Goal: Task Accomplishment & Management: Manage account settings

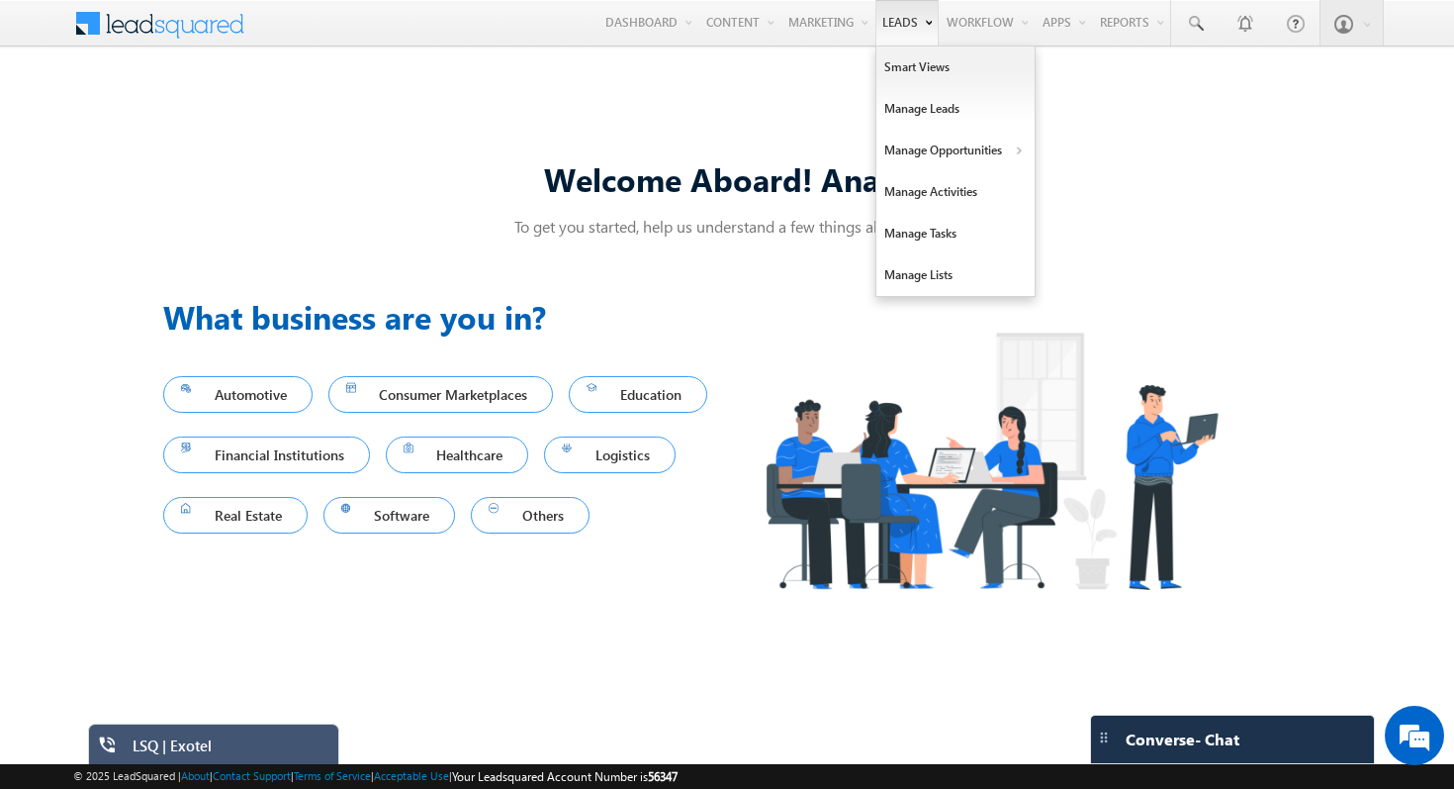
click at [894, 34] on link "Leads" at bounding box center [907, 23] width 63 height 46
click at [908, 105] on link "Manage Leads" at bounding box center [956, 109] width 158 height 42
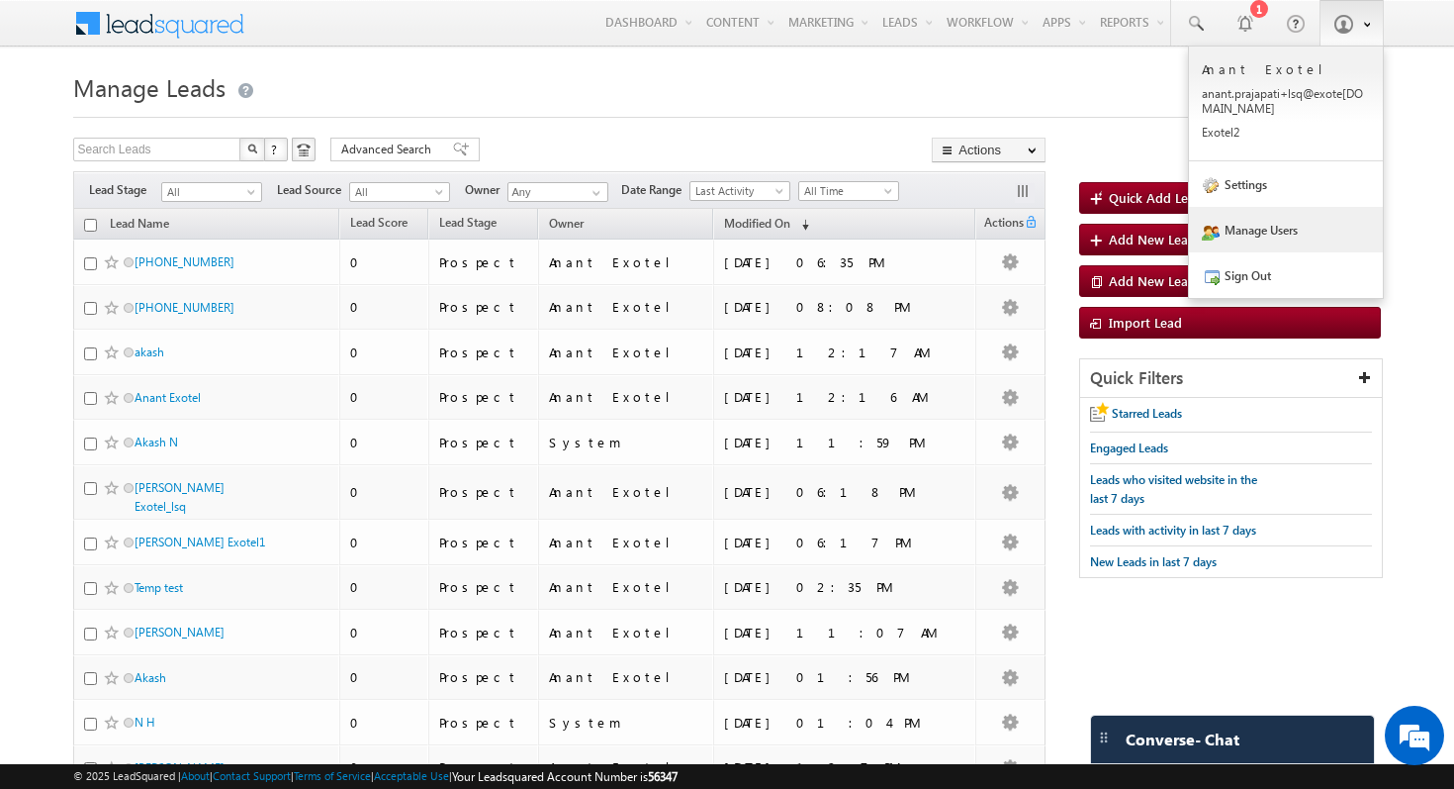
click at [1278, 212] on link "Manage Users" at bounding box center [1286, 230] width 194 height 46
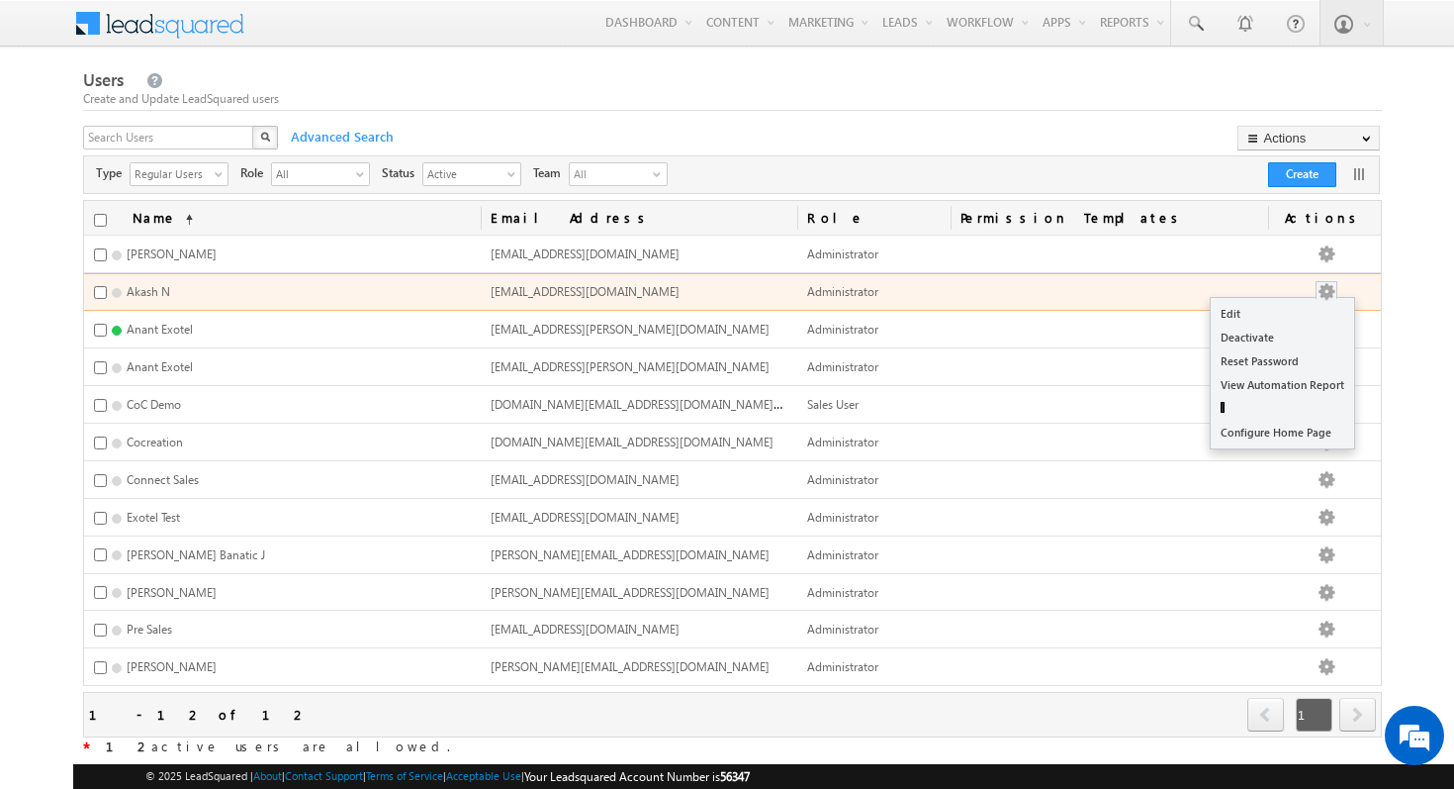
click at [1337, 292] on button "button" at bounding box center [1327, 292] width 20 height 20
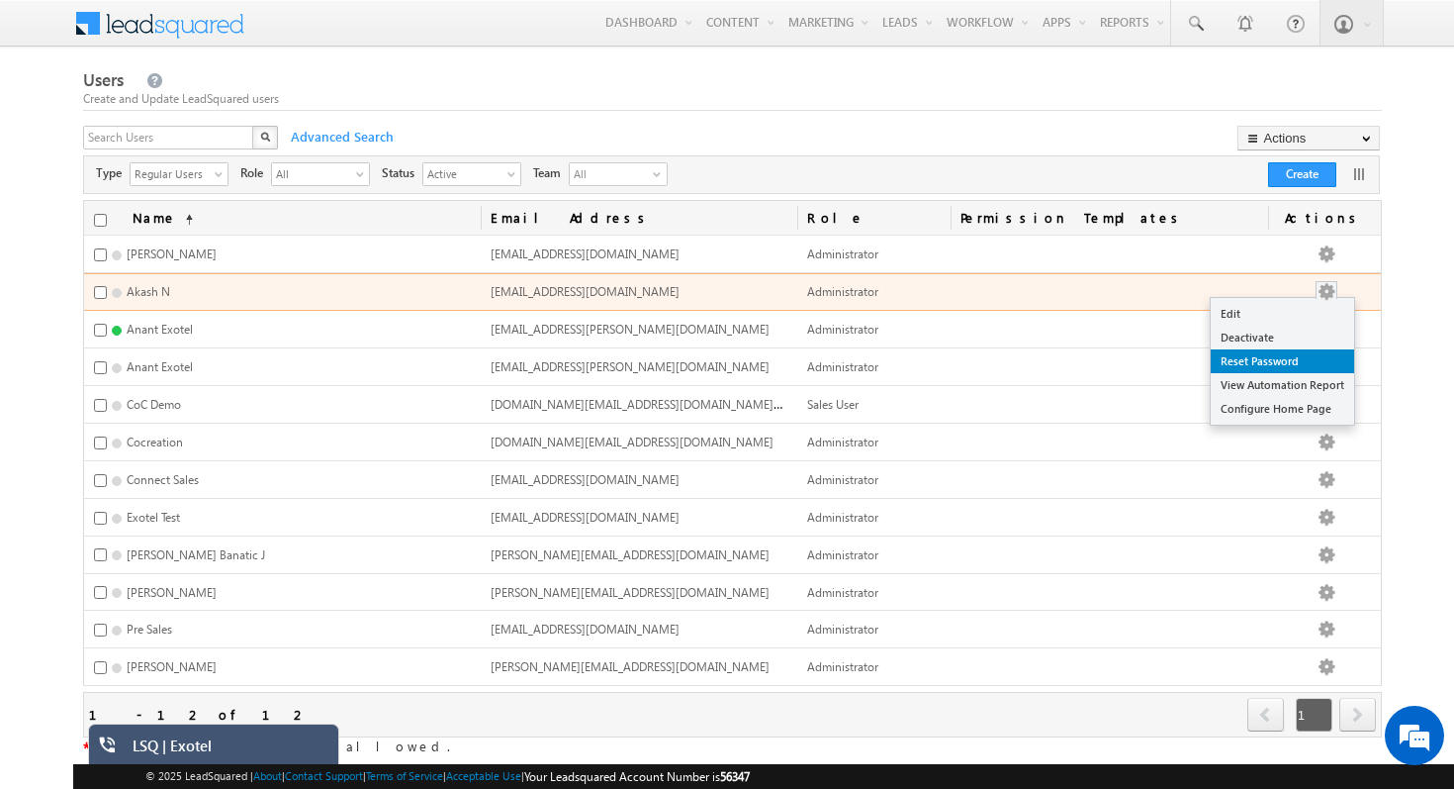
click at [1315, 353] on link "Reset Password" at bounding box center [1282, 361] width 143 height 24
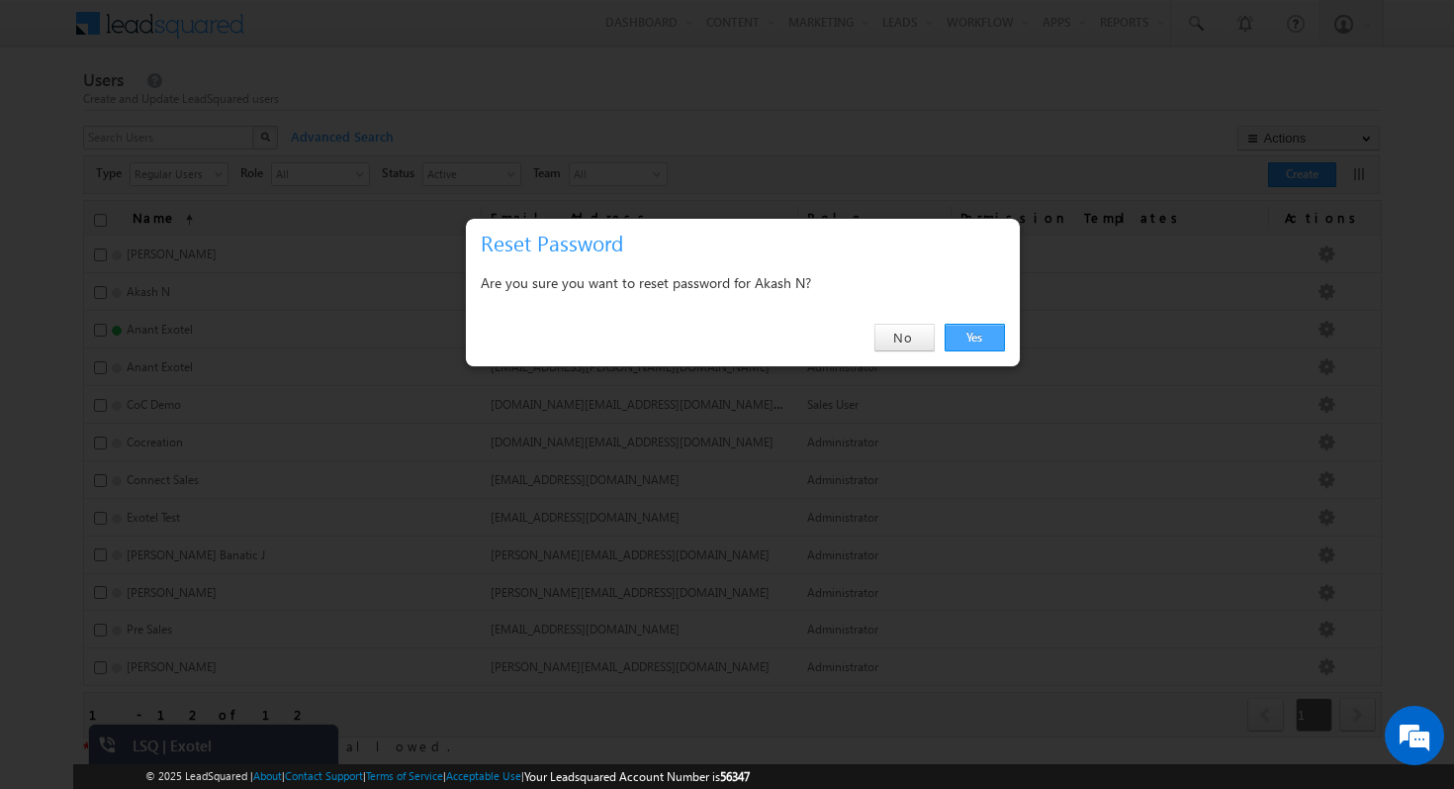
click at [966, 342] on link "Yes" at bounding box center [975, 338] width 60 height 28
